Goal: Find specific page/section: Find specific page/section

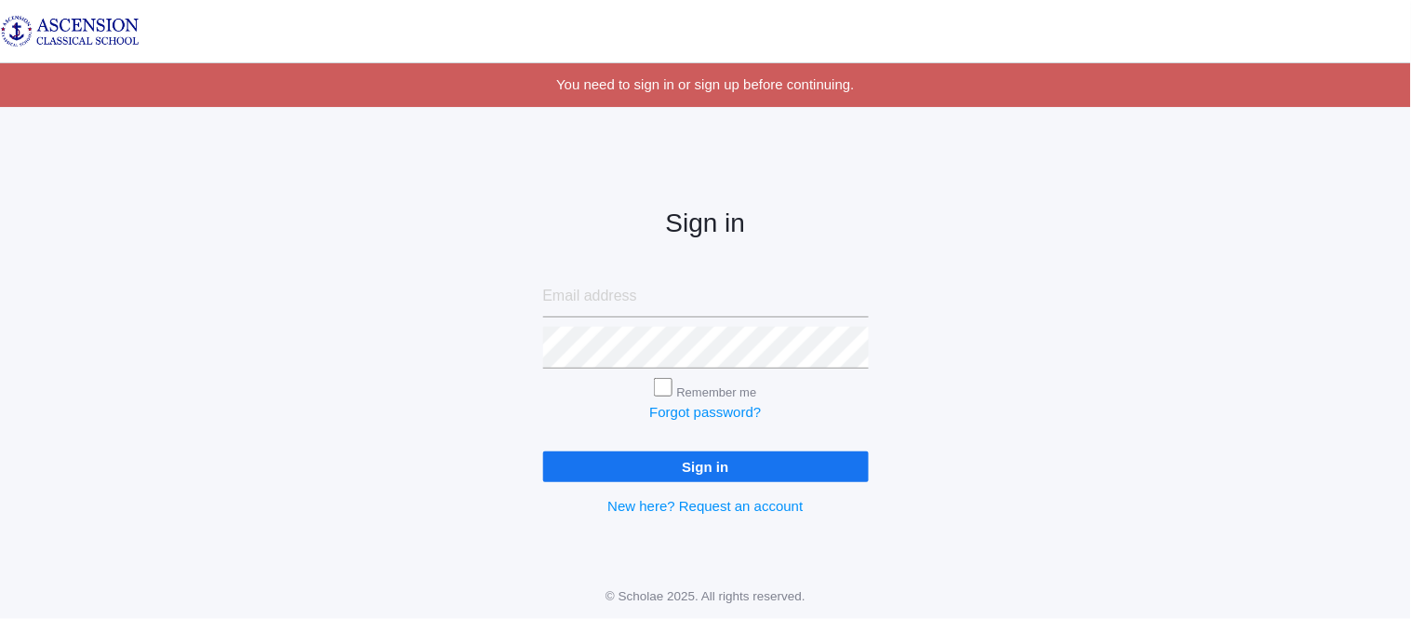
type input "admin@ascensionclassicalschool.org"
click at [572, 458] on input "Sign in" at bounding box center [706, 466] width 326 height 31
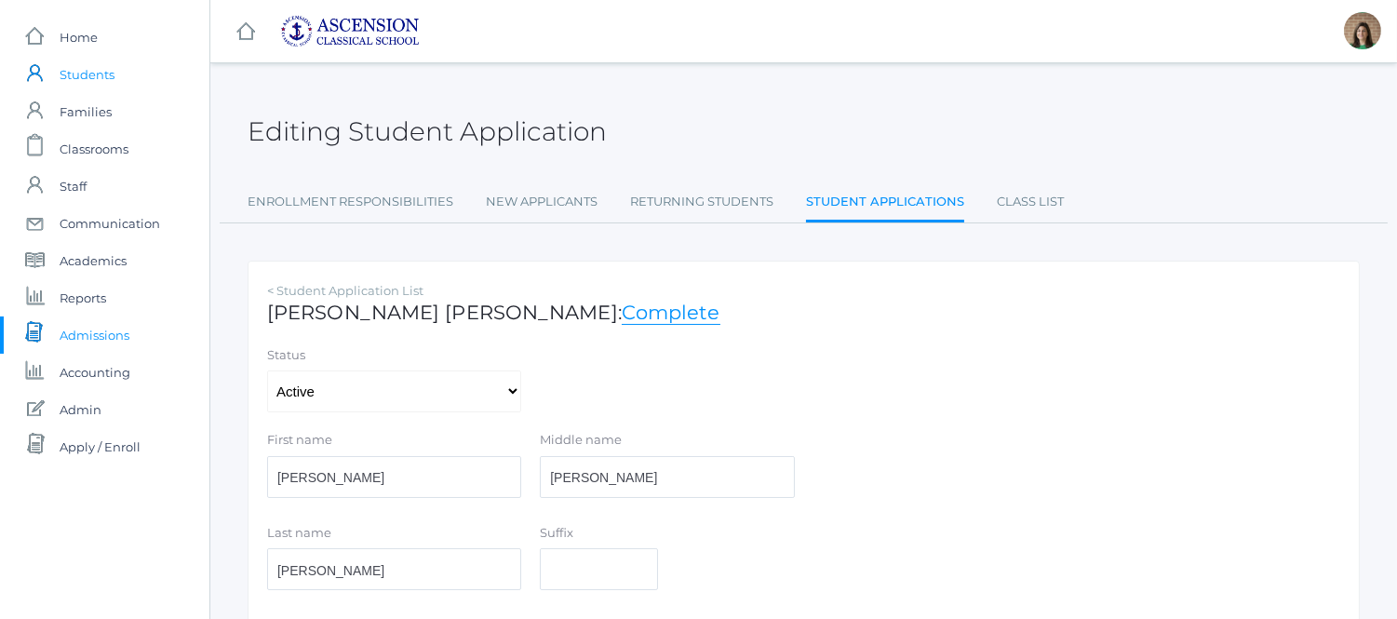
click at [100, 71] on span "Students" at bounding box center [87, 74] width 55 height 37
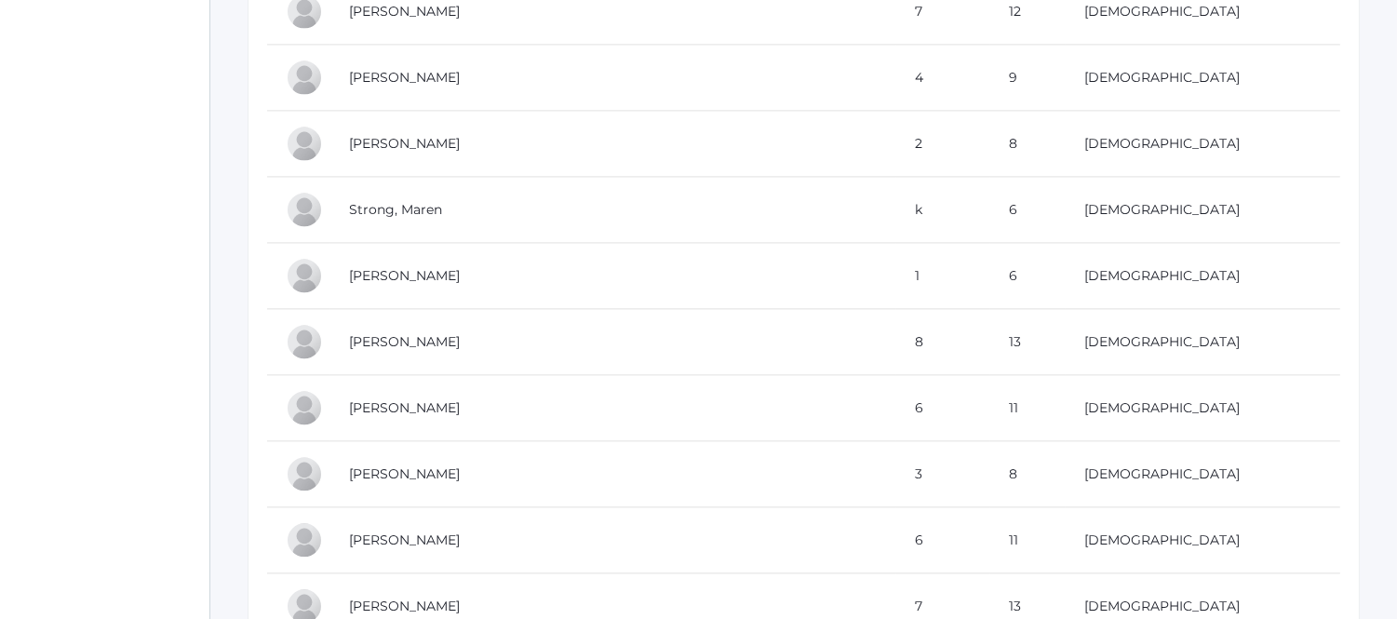
scroll to position [7388, 0]
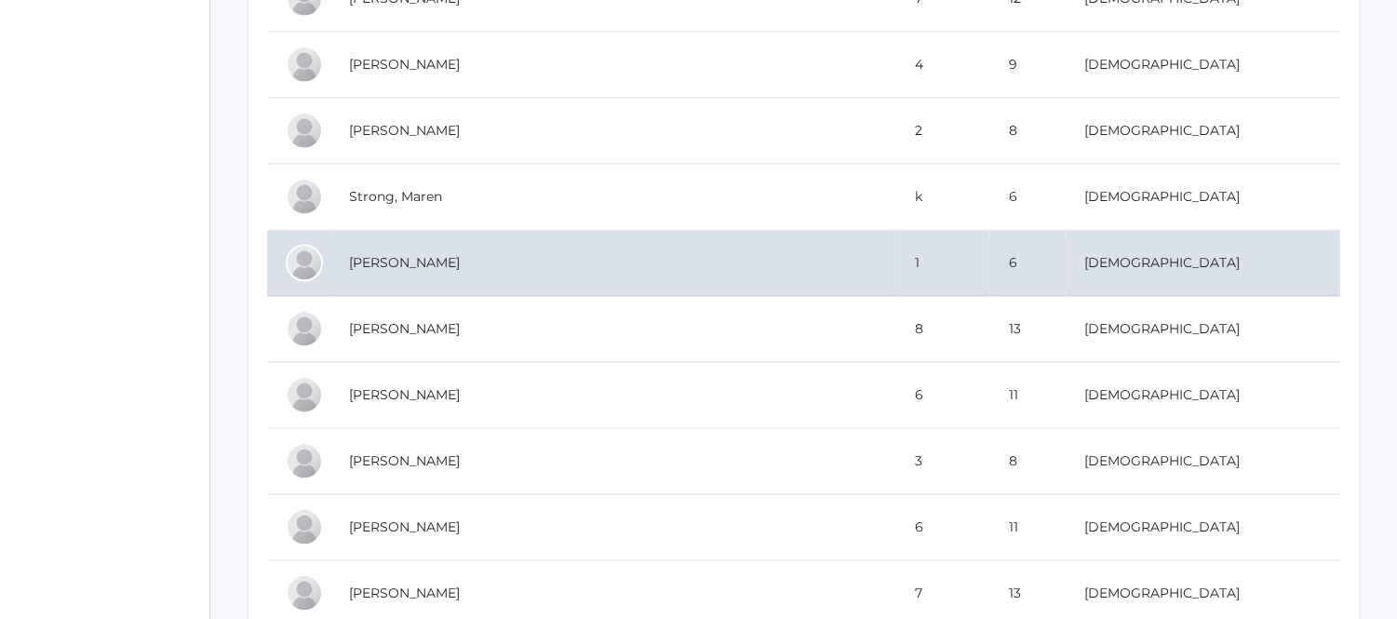
click at [476, 266] on td "[PERSON_NAME]" at bounding box center [613, 263] width 566 height 66
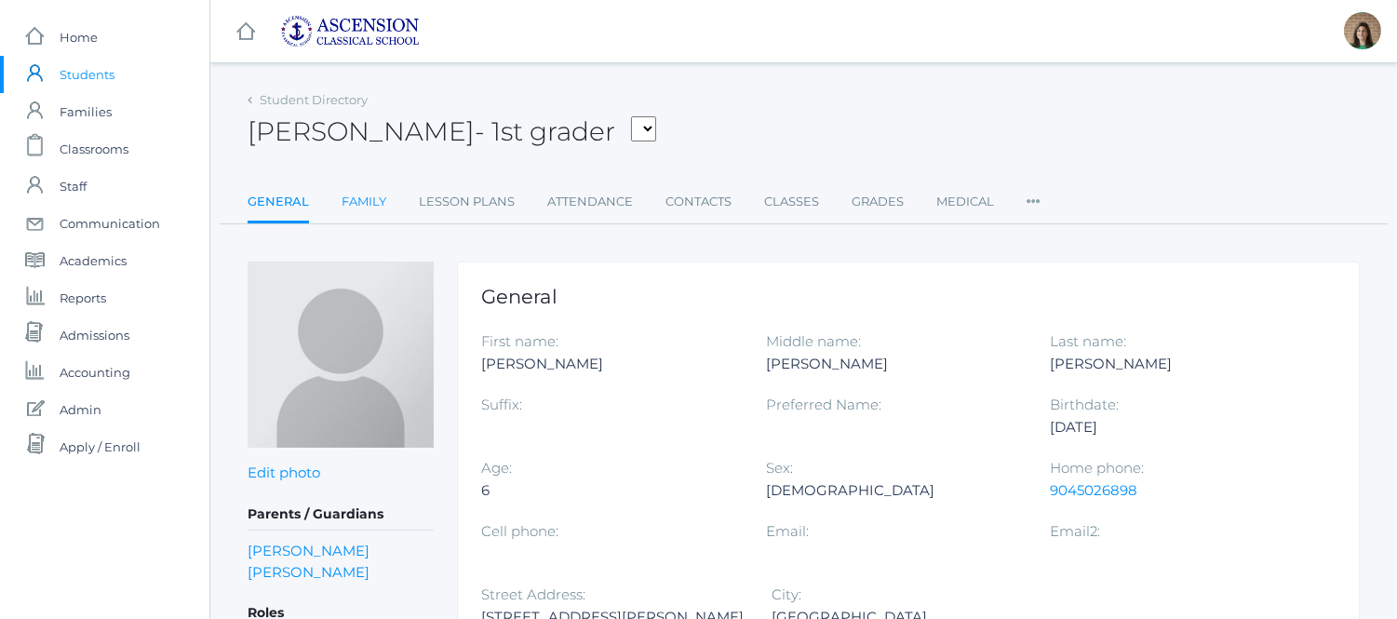
click at [360, 199] on link "Family" at bounding box center [363, 201] width 45 height 37
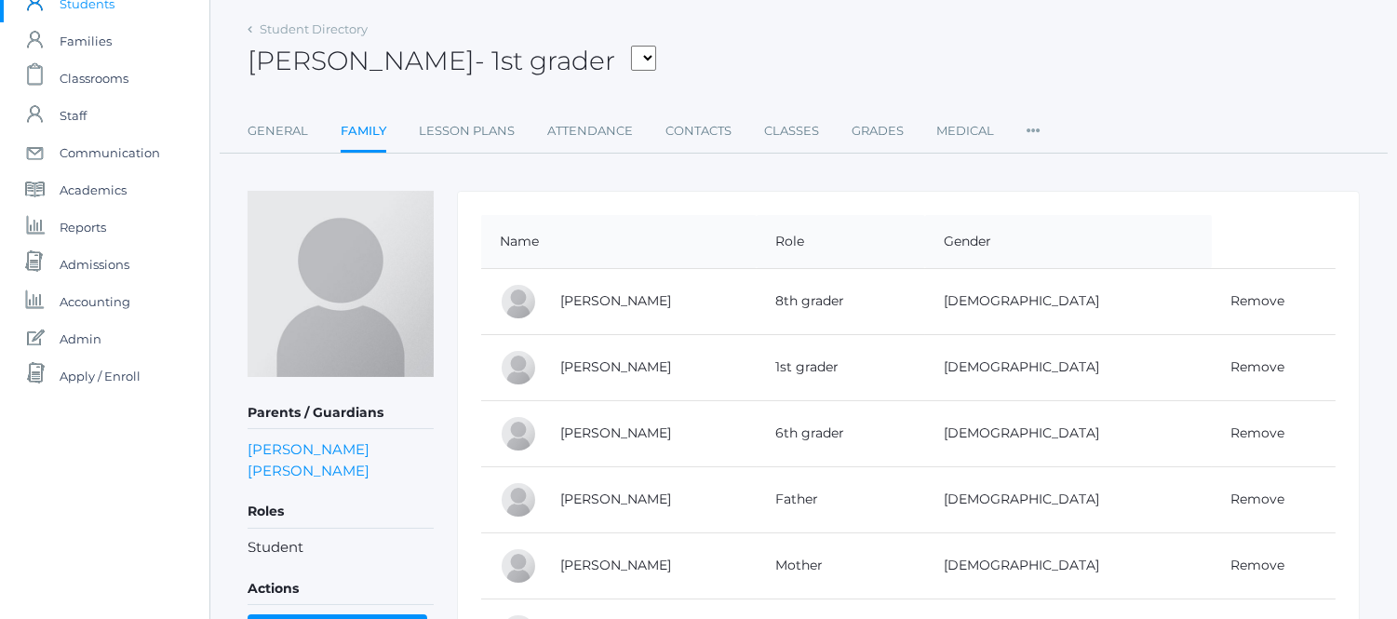
scroll to position [73, 0]
click at [617, 494] on link "[PERSON_NAME]" at bounding box center [615, 496] width 111 height 17
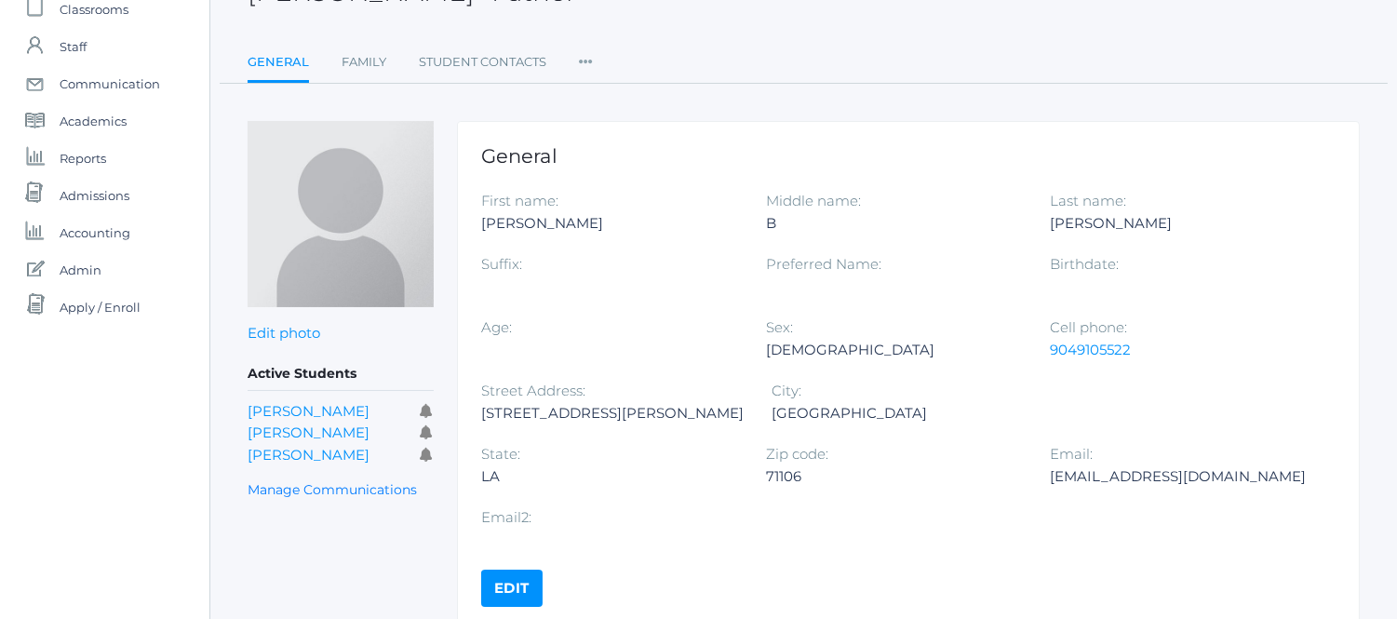
scroll to position [154, 0]
